Goal: Task Accomplishment & Management: Complete application form

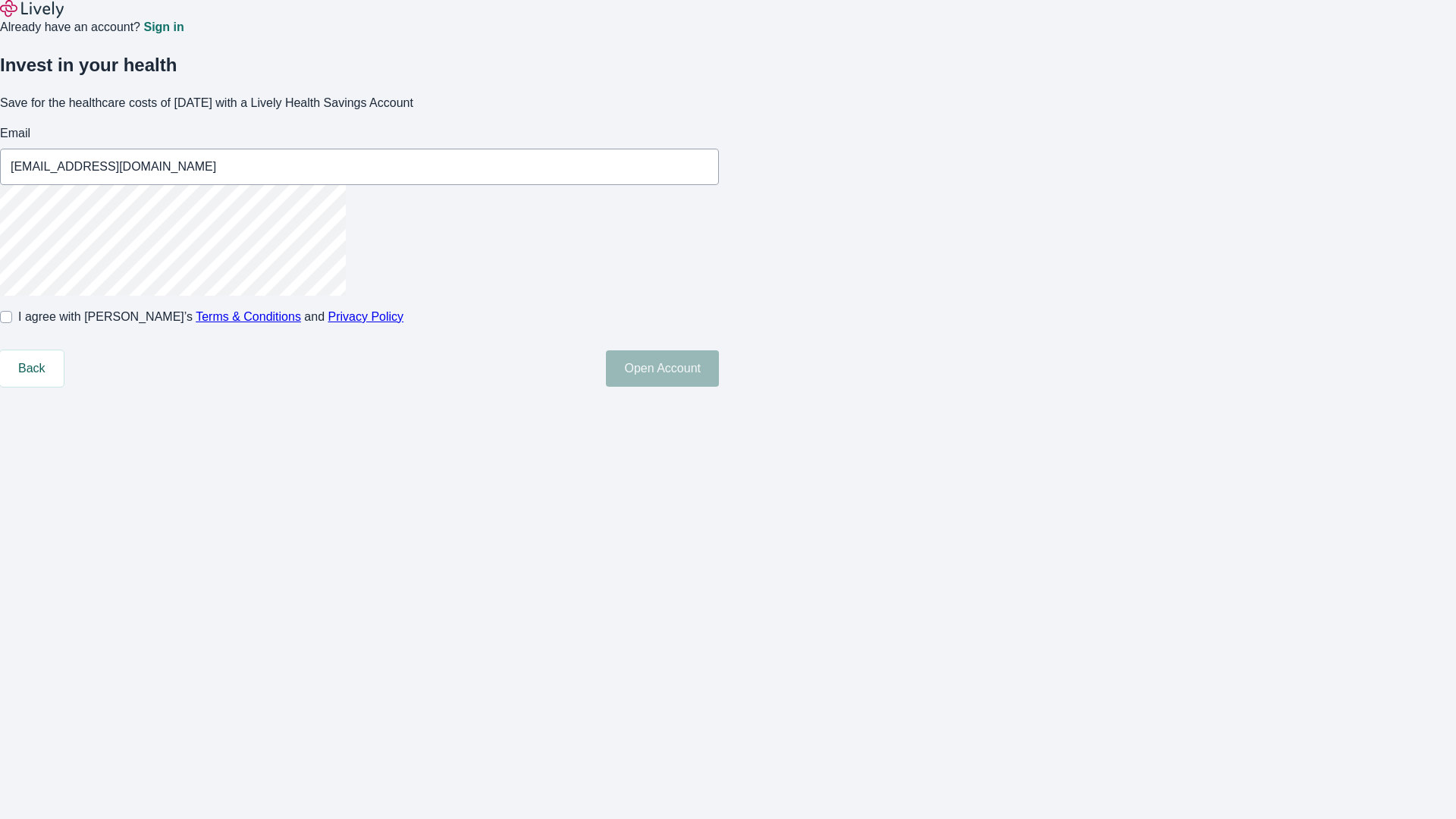
click at [12, 323] on input "I agree with Lively’s Terms & Conditions and Privacy Policy" at bounding box center [6, 317] width 12 height 12
checkbox input "true"
click at [719, 387] on button "Open Account" at bounding box center [662, 368] width 113 height 36
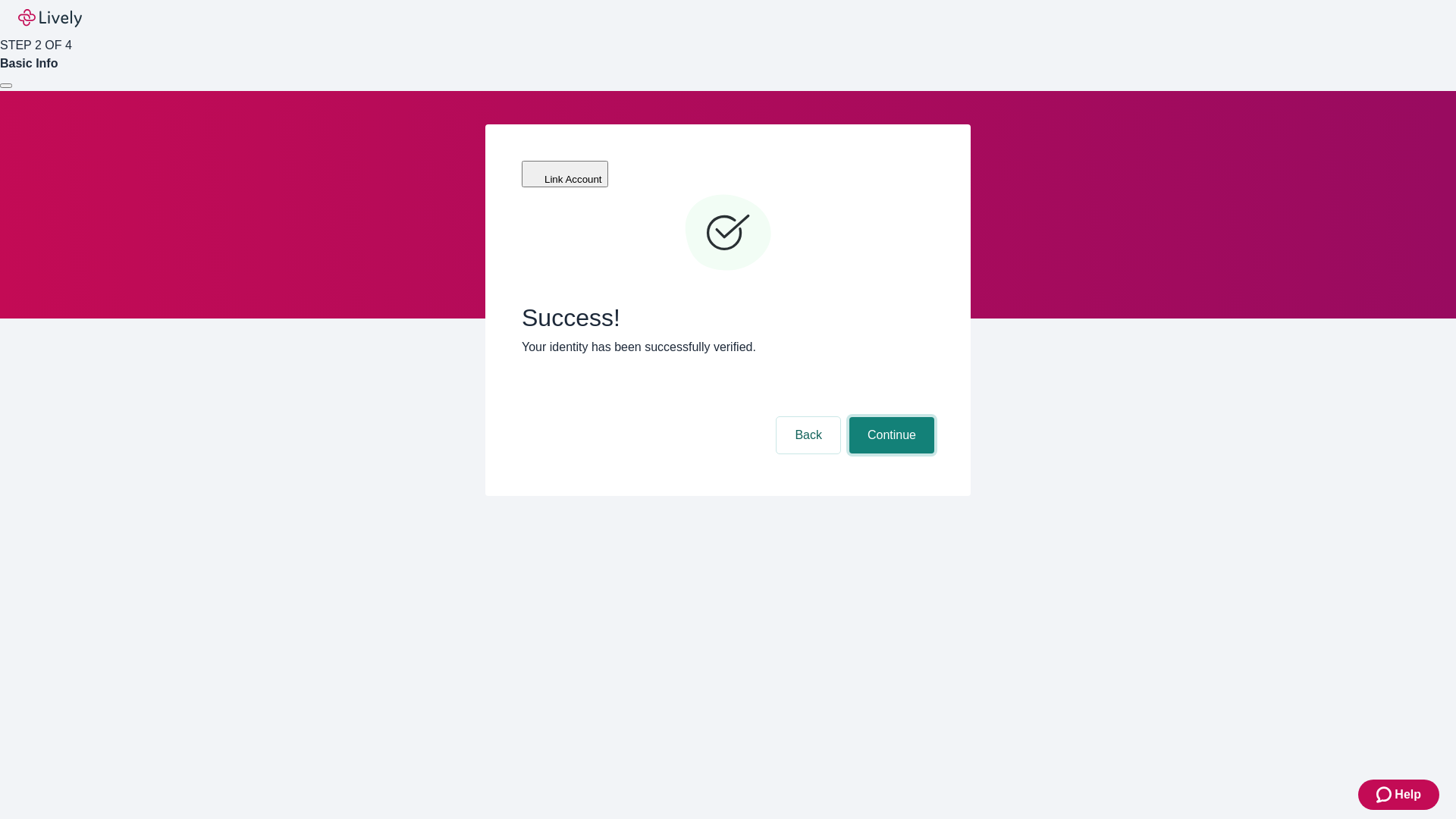
click at [889, 417] on button "Continue" at bounding box center [892, 435] width 85 height 36
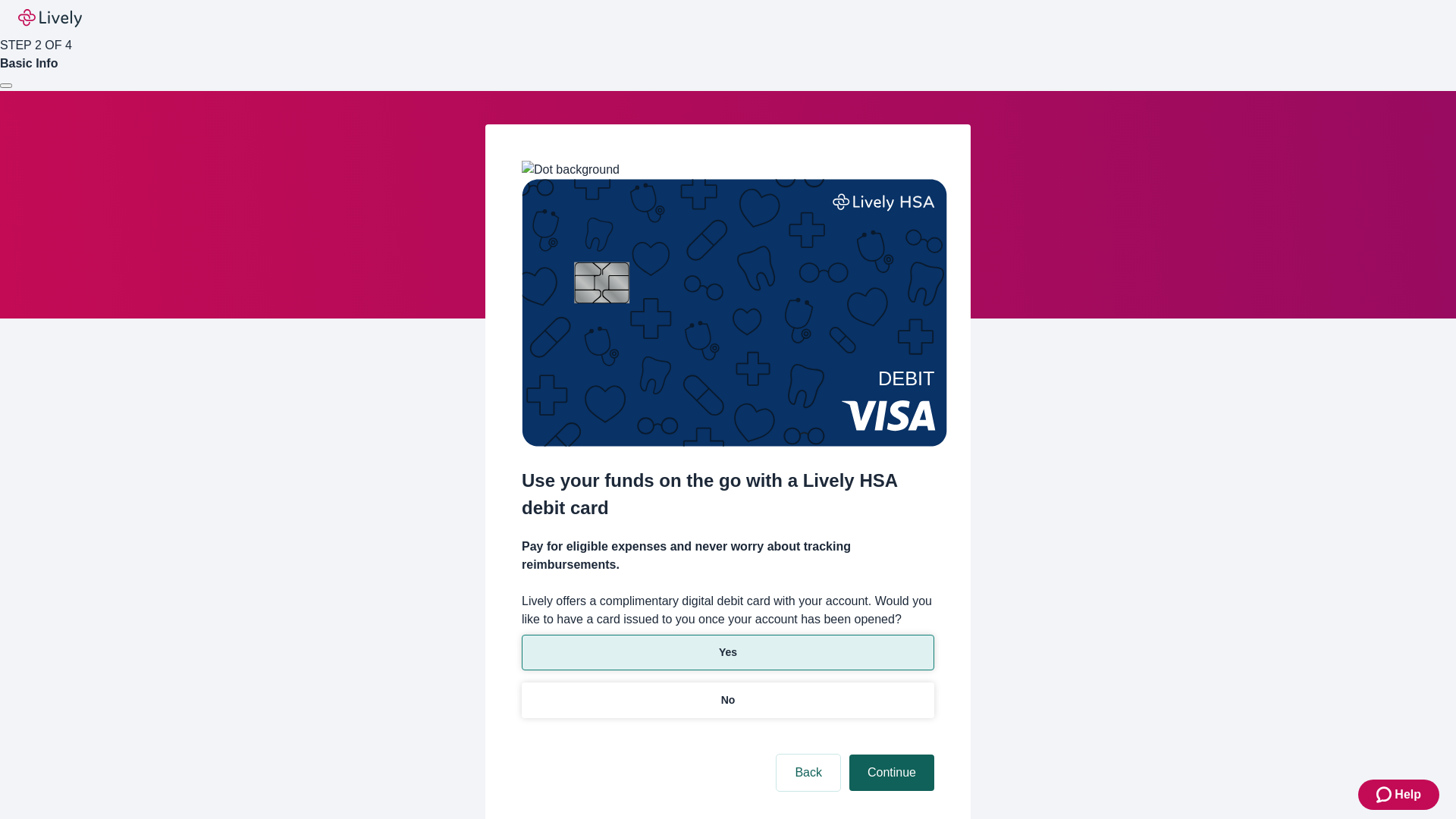
click at [727, 645] on p "Yes" at bounding box center [728, 653] width 19 height 16
click at [889, 754] on button "Continue" at bounding box center [892, 772] width 85 height 36
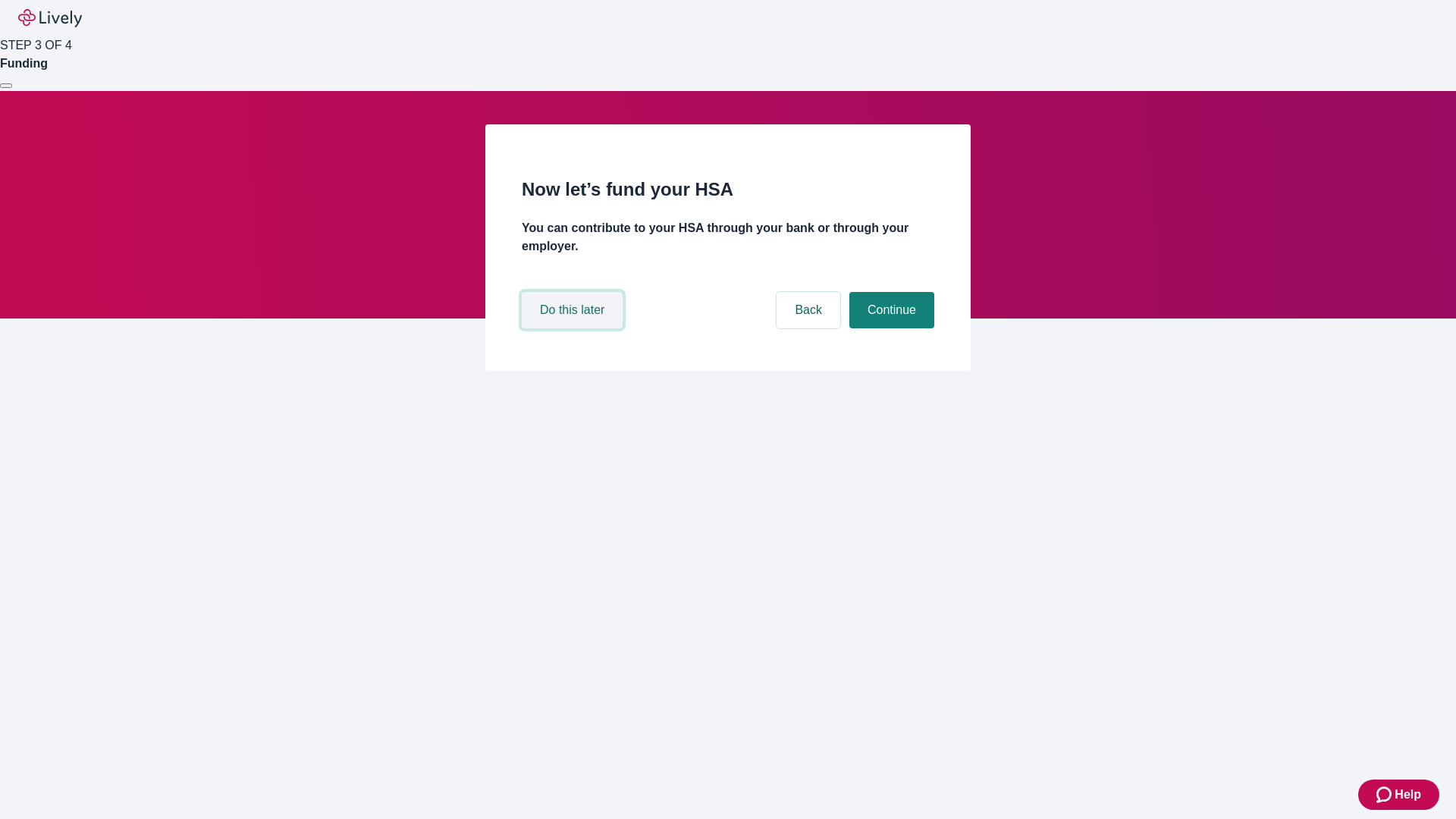
click at [574, 328] on button "Do this later" at bounding box center [572, 310] width 101 height 36
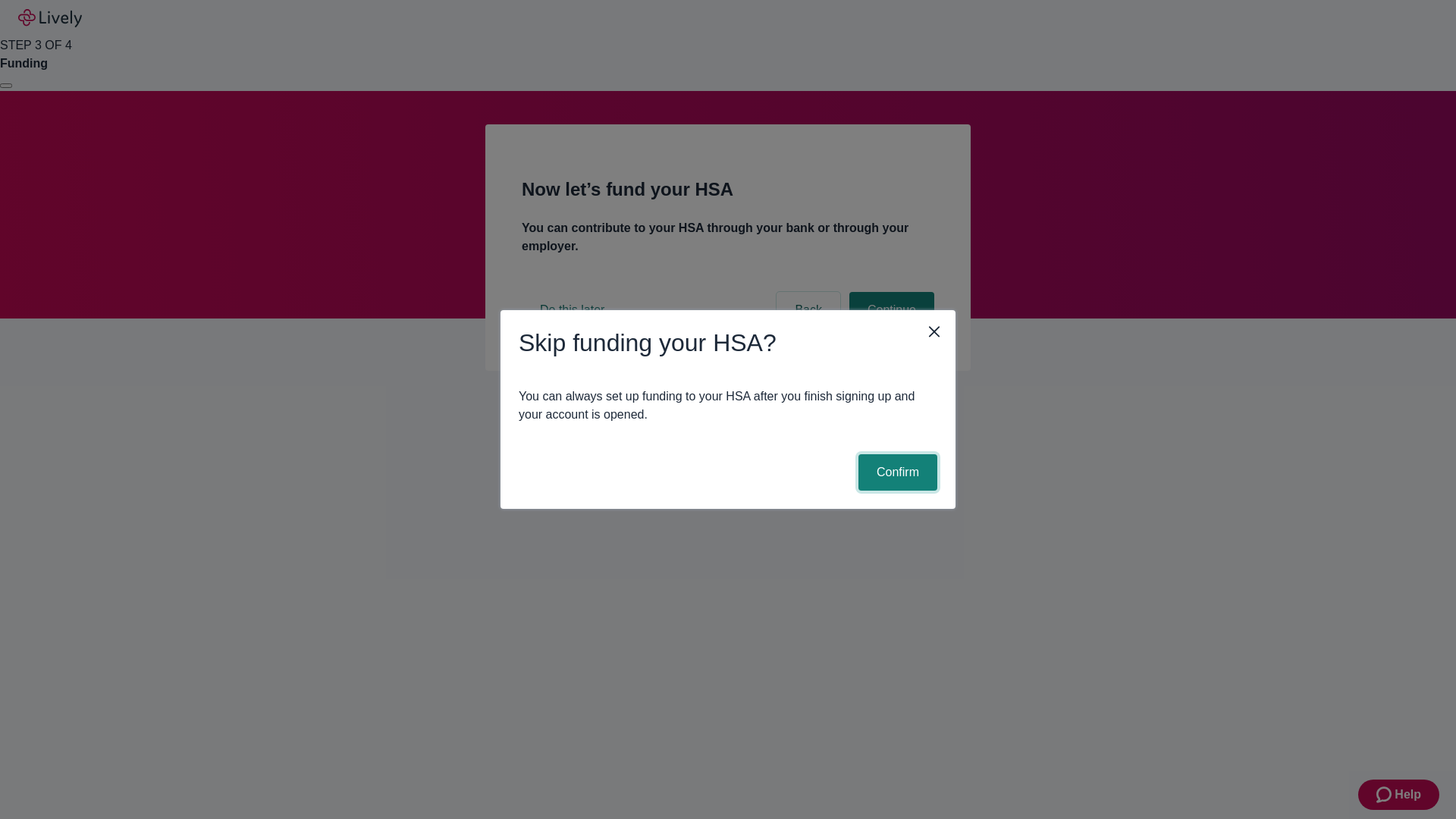
click at [895, 472] on button "Confirm" at bounding box center [897, 472] width 79 height 36
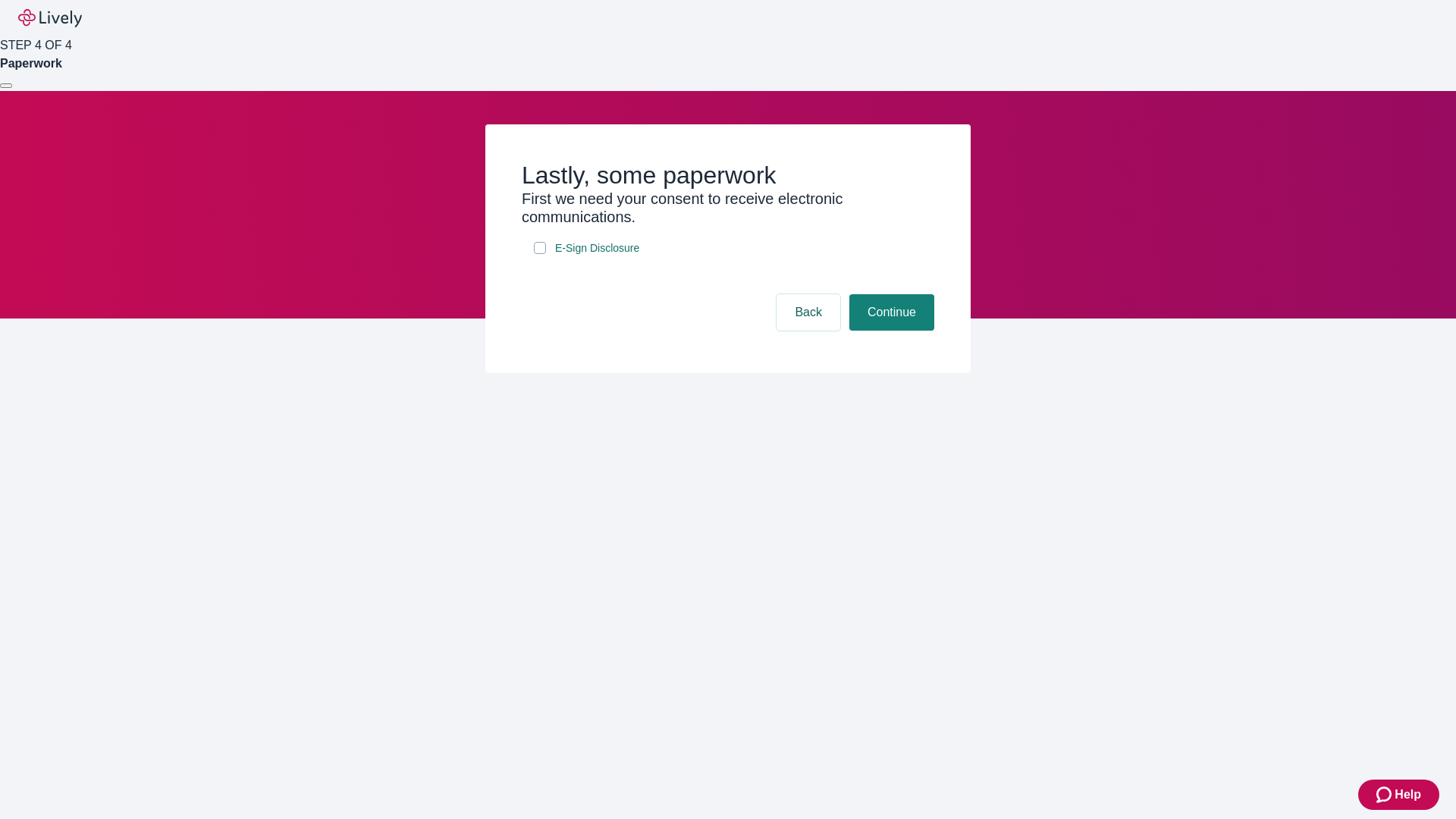
click at [540, 254] on input "E-Sign Disclosure" at bounding box center [540, 248] width 12 height 12
checkbox input "true"
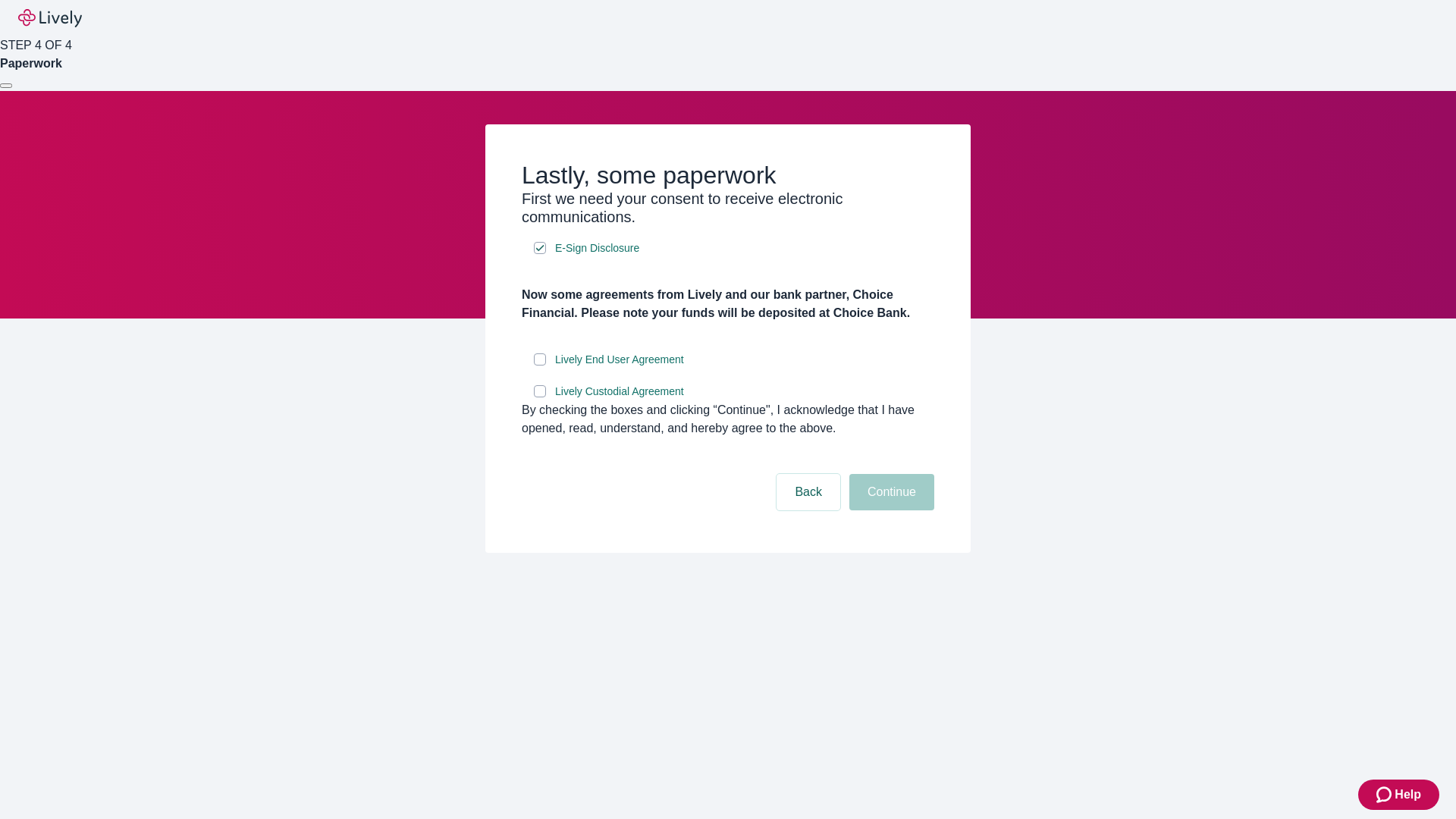
click at [540, 366] on input "Lively End User Agreement" at bounding box center [540, 359] width 12 height 12
checkbox input "true"
click at [540, 398] on input "Lively Custodial Agreement" at bounding box center [540, 391] width 12 height 12
checkbox input "true"
click at [889, 510] on button "Continue" at bounding box center [892, 491] width 85 height 36
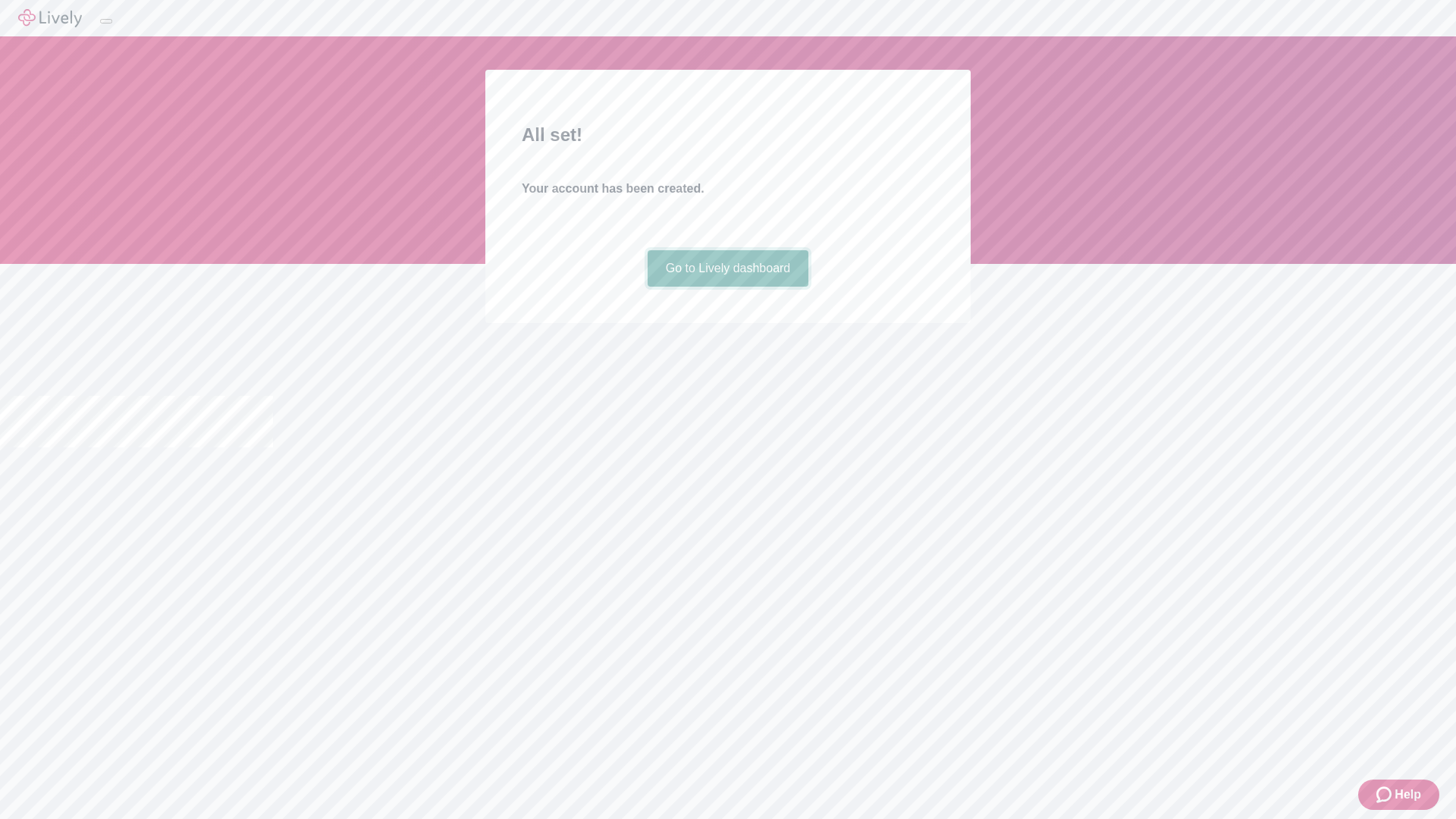
click at [727, 287] on link "Go to Lively dashboard" at bounding box center [728, 268] width 161 height 36
